Goal: Transaction & Acquisition: Book appointment/travel/reservation

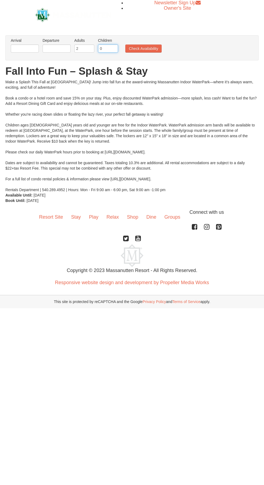
click at [110, 48] on input "0" at bounding box center [108, 48] width 20 height 8
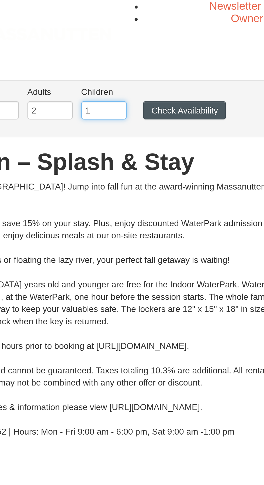
type input "1"
click at [153, 46] on button "Check Availability" at bounding box center [143, 48] width 36 height 8
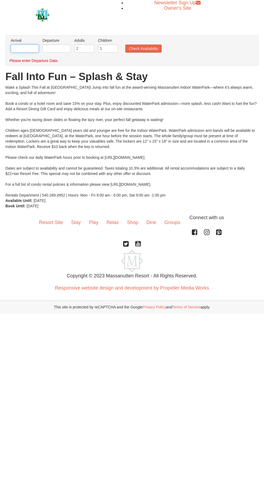
click at [28, 46] on input "text" at bounding box center [25, 48] width 28 height 8
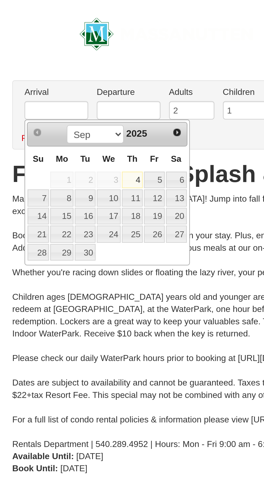
click at [81, 58] on link "Next" at bounding box center [78, 58] width 8 height 8
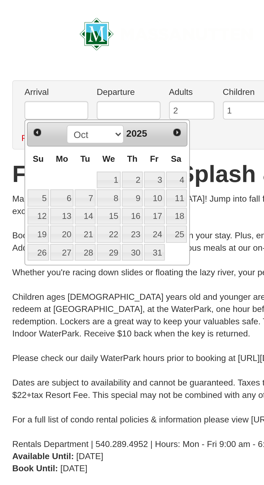
click at [69, 87] on link "10" at bounding box center [67, 87] width 9 height 8
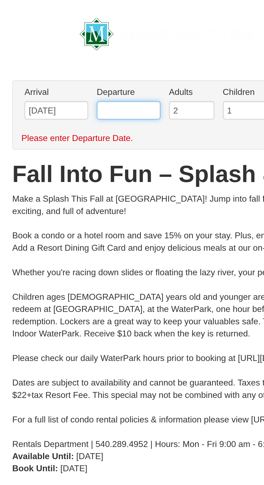
click at [63, 48] on input "text" at bounding box center [57, 48] width 28 height 8
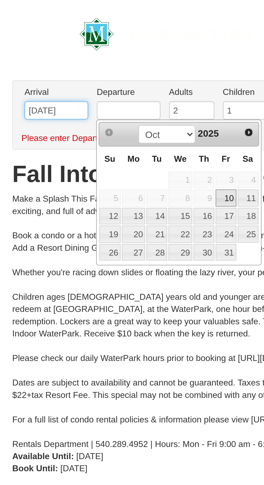
click at [27, 47] on input "10/10/2025" at bounding box center [25, 48] width 28 height 8
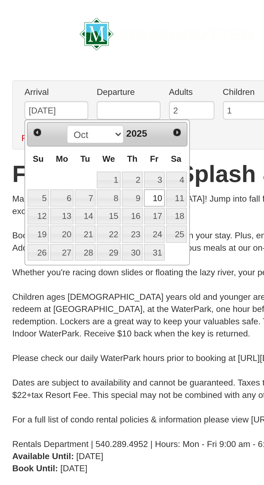
click at [29, 95] on link "13" at bounding box center [27, 95] width 10 height 8
type input "[DATE]"
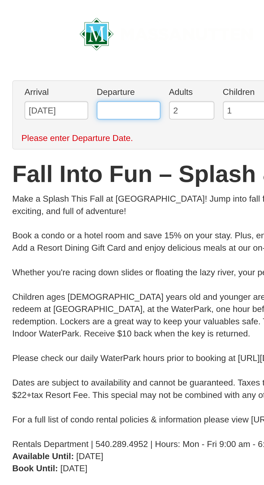
click at [61, 48] on input "text" at bounding box center [57, 48] width 28 height 8
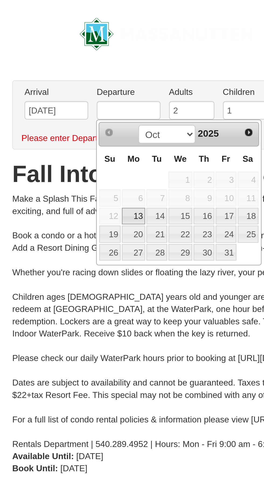
click at [89, 93] on link "16" at bounding box center [89, 95] width 9 height 8
type input "[DATE]"
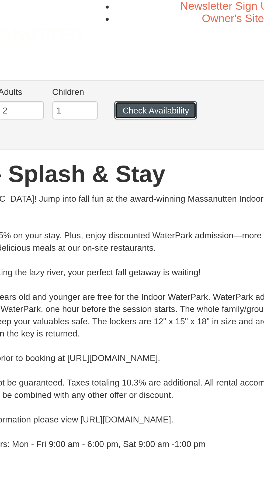
click at [150, 46] on button "Check Availability" at bounding box center [143, 48] width 36 height 8
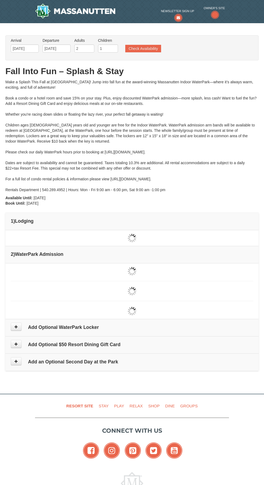
scroll to position [2, 0]
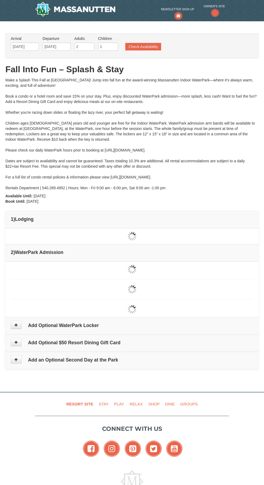
type input "[DATE]"
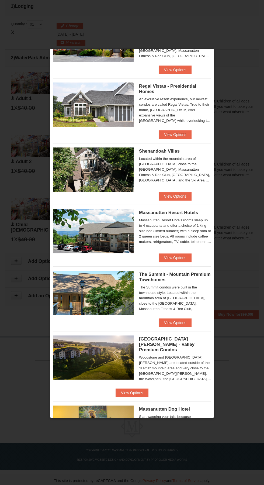
scroll to position [0, 0]
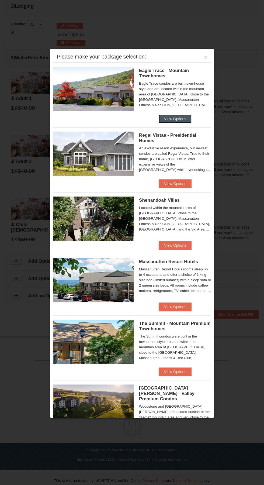
click at [186, 118] on button "View Options" at bounding box center [175, 119] width 33 height 9
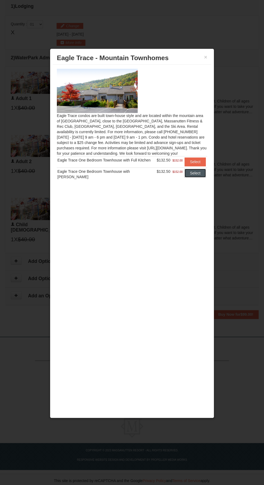
click at [198, 173] on button "Select" at bounding box center [195, 173] width 21 height 9
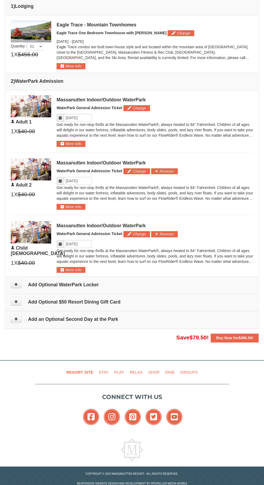
click at [127, 301] on h4 "Add Optional $50 Resort Dining Gift Card" at bounding box center [132, 301] width 242 height 5
click at [16, 300] on icon at bounding box center [16, 301] width 4 height 4
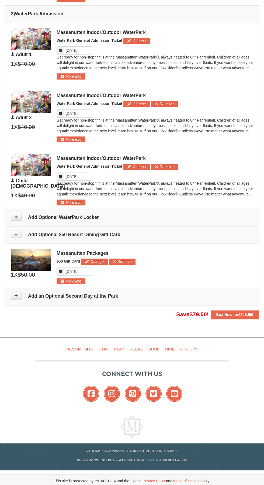
scroll to position [282, 0]
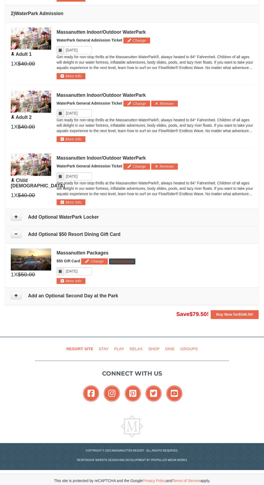
click at [127, 258] on button "Remove" at bounding box center [122, 261] width 27 height 6
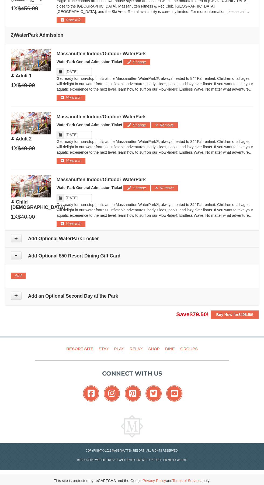
click at [152, 236] on h4 "Add Optional WaterPark Locker" at bounding box center [132, 238] width 242 height 5
click at [94, 287] on td "Add an Optional Second Day at the Park" at bounding box center [131, 295] width 253 height 17
click at [16, 293] on icon at bounding box center [16, 295] width 4 height 4
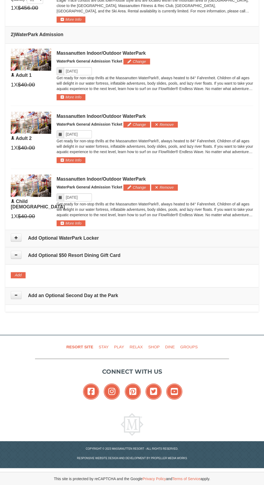
type input "[DATE]"
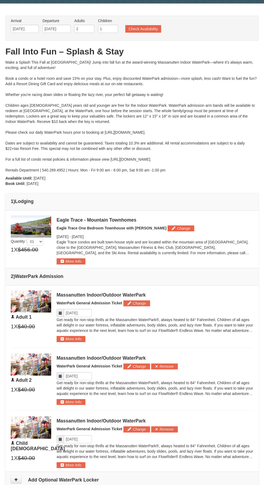
scroll to position [0, 0]
